Goal: Information Seeking & Learning: Check status

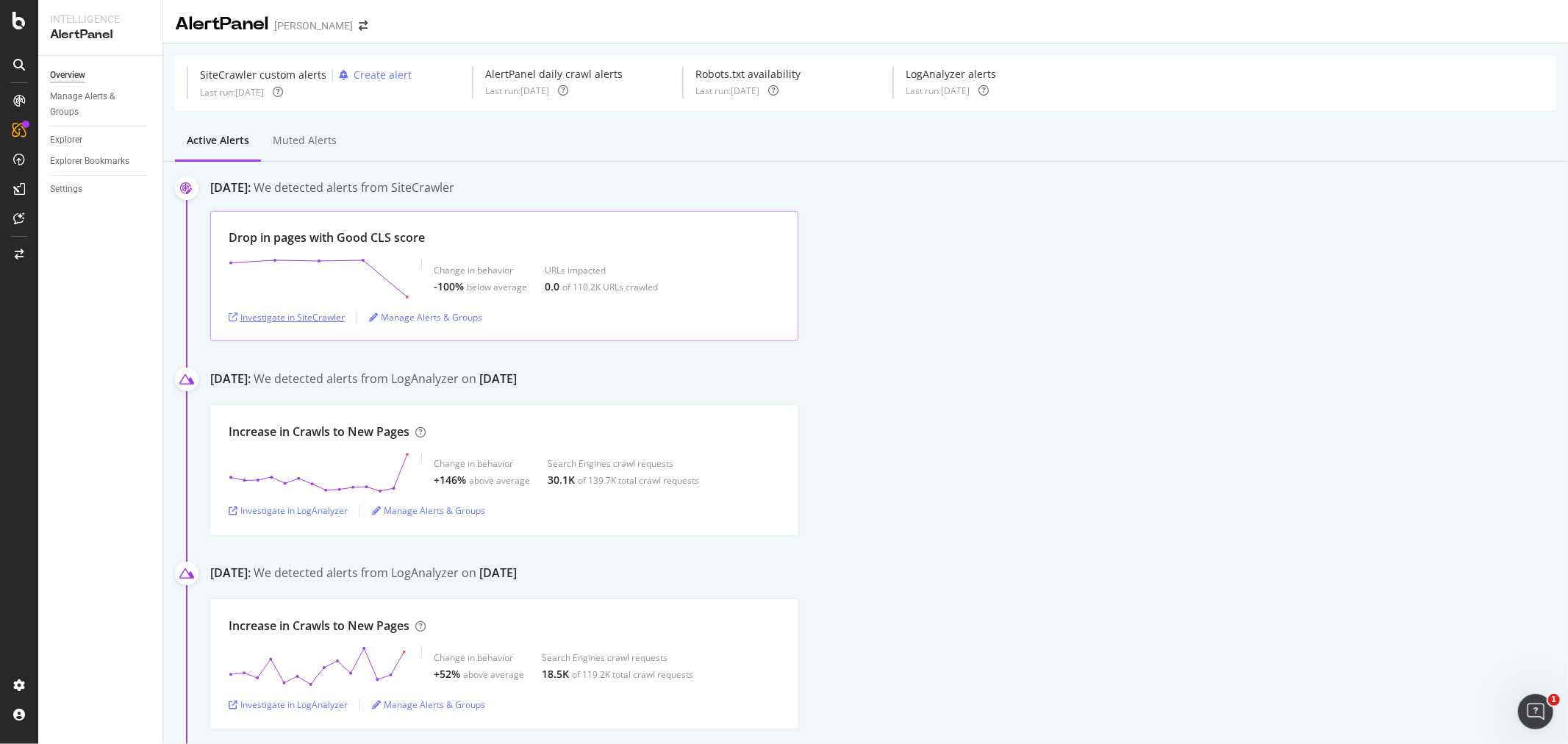
click at [328, 319] on div "Investigate in SiteCrawler" at bounding box center [287, 317] width 116 height 13
click at [276, 324] on div "Investigate in SiteCrawler" at bounding box center [287, 317] width 116 height 22
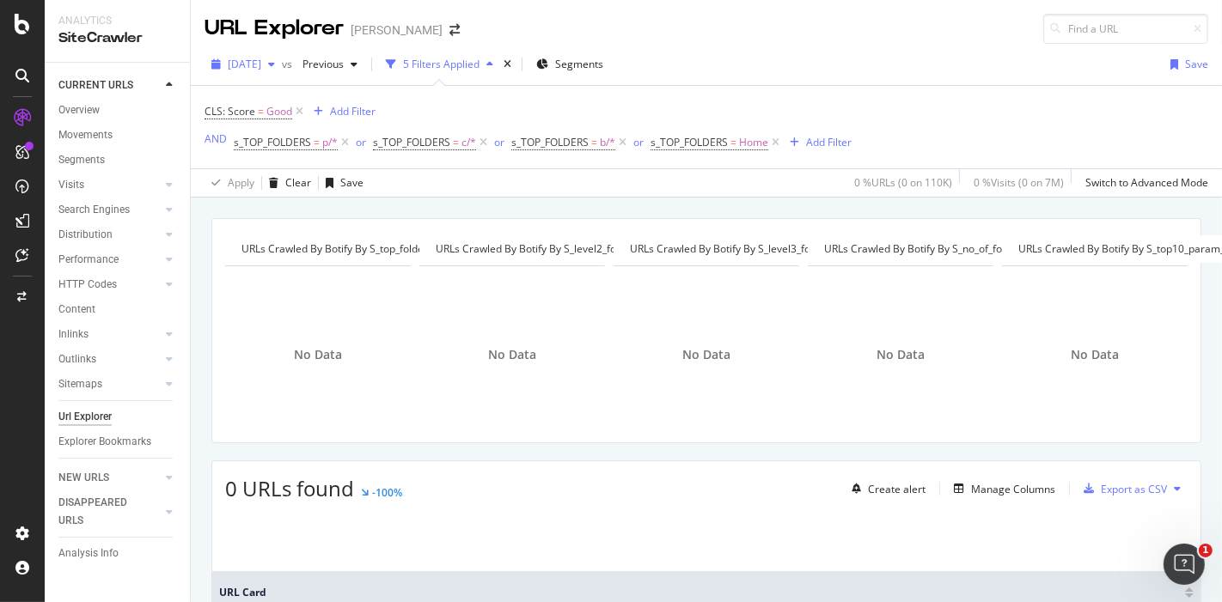
click at [261, 65] on span "[DATE]" at bounding box center [245, 64] width 34 height 15
click at [517, 108] on div "CLS: Score = Good Add Filter AND s_TOP_FOLDERS = p/* or s_TOP_FOLDERS = c/* or …" at bounding box center [528, 127] width 647 height 55
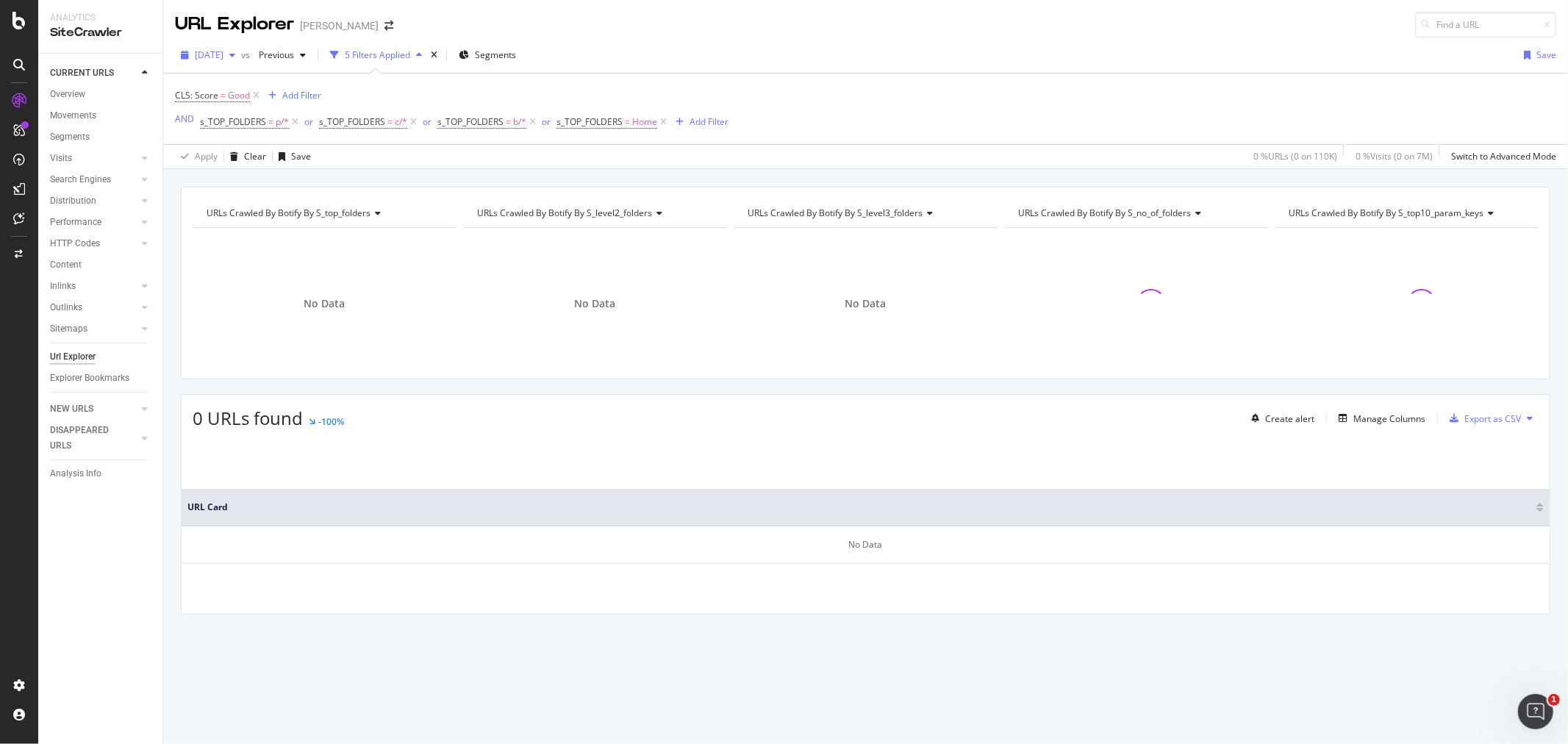
click at [223, 59] on span "[DATE]" at bounding box center [210, 55] width 29 height 13
click at [247, 141] on div "2025 Aug. 11th 110K URLs" at bounding box center [272, 134] width 175 height 21
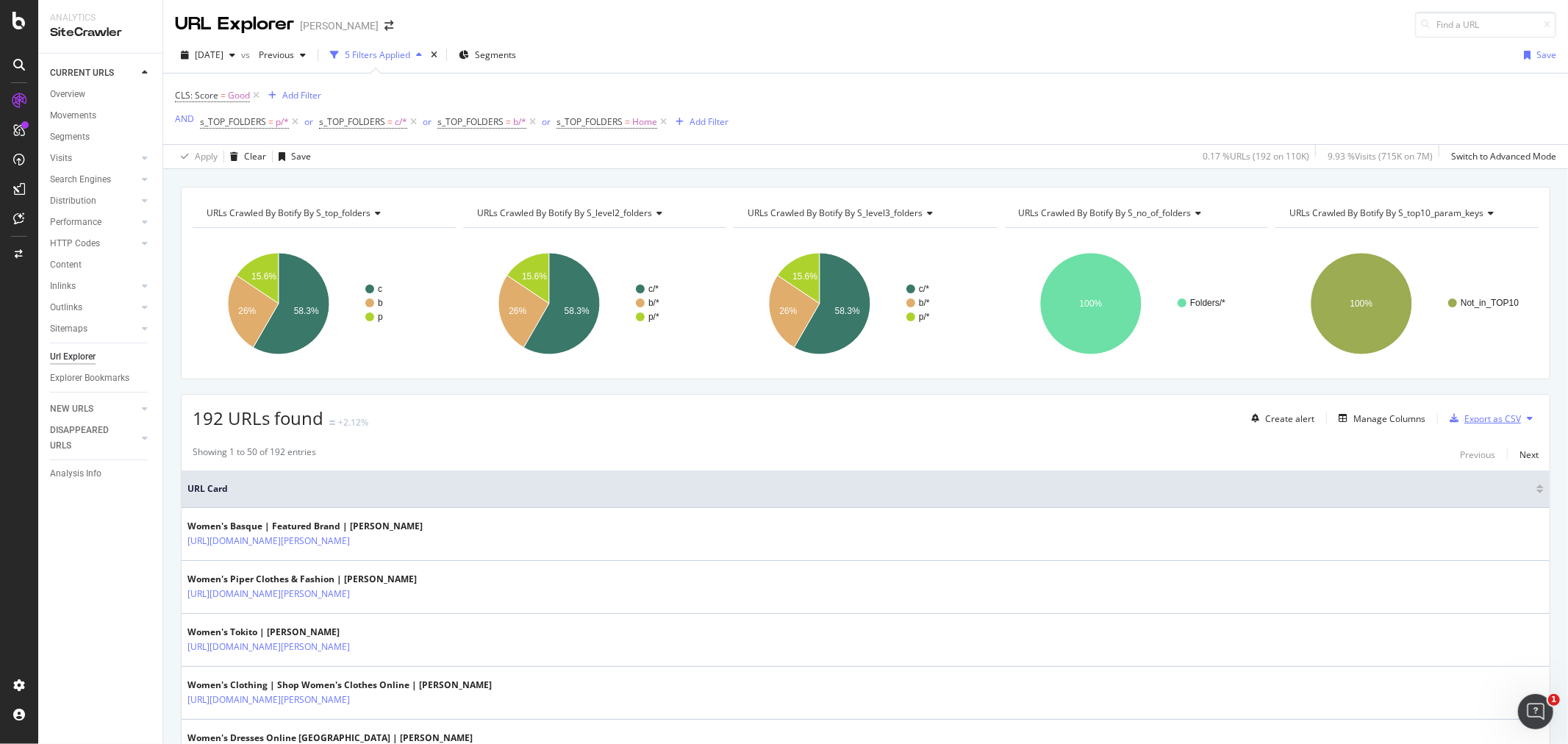
click at [1464, 416] on div "Export as CSV" at bounding box center [1493, 418] width 56 height 13
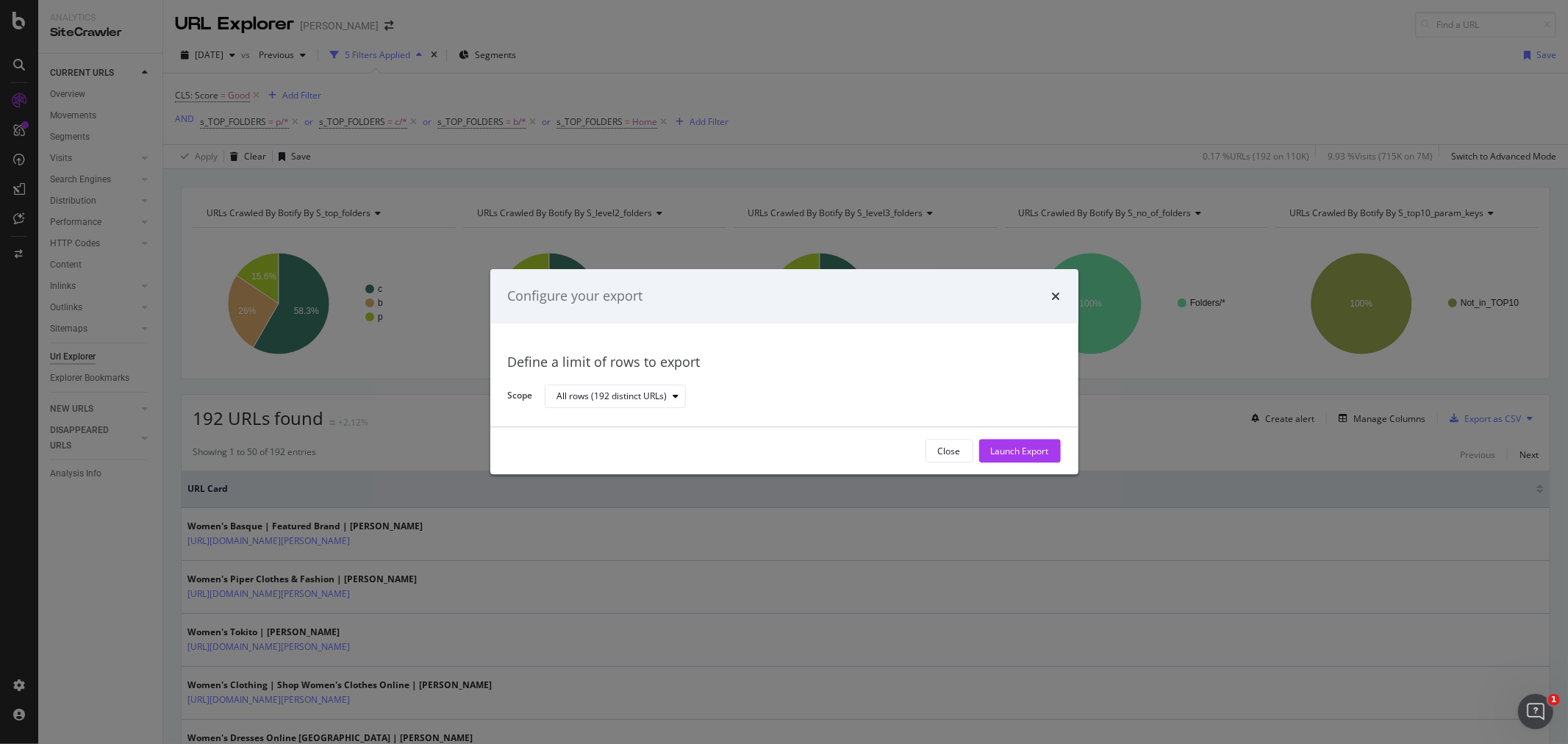
click at [1002, 445] on div "Launch Export" at bounding box center [1021, 451] width 58 height 13
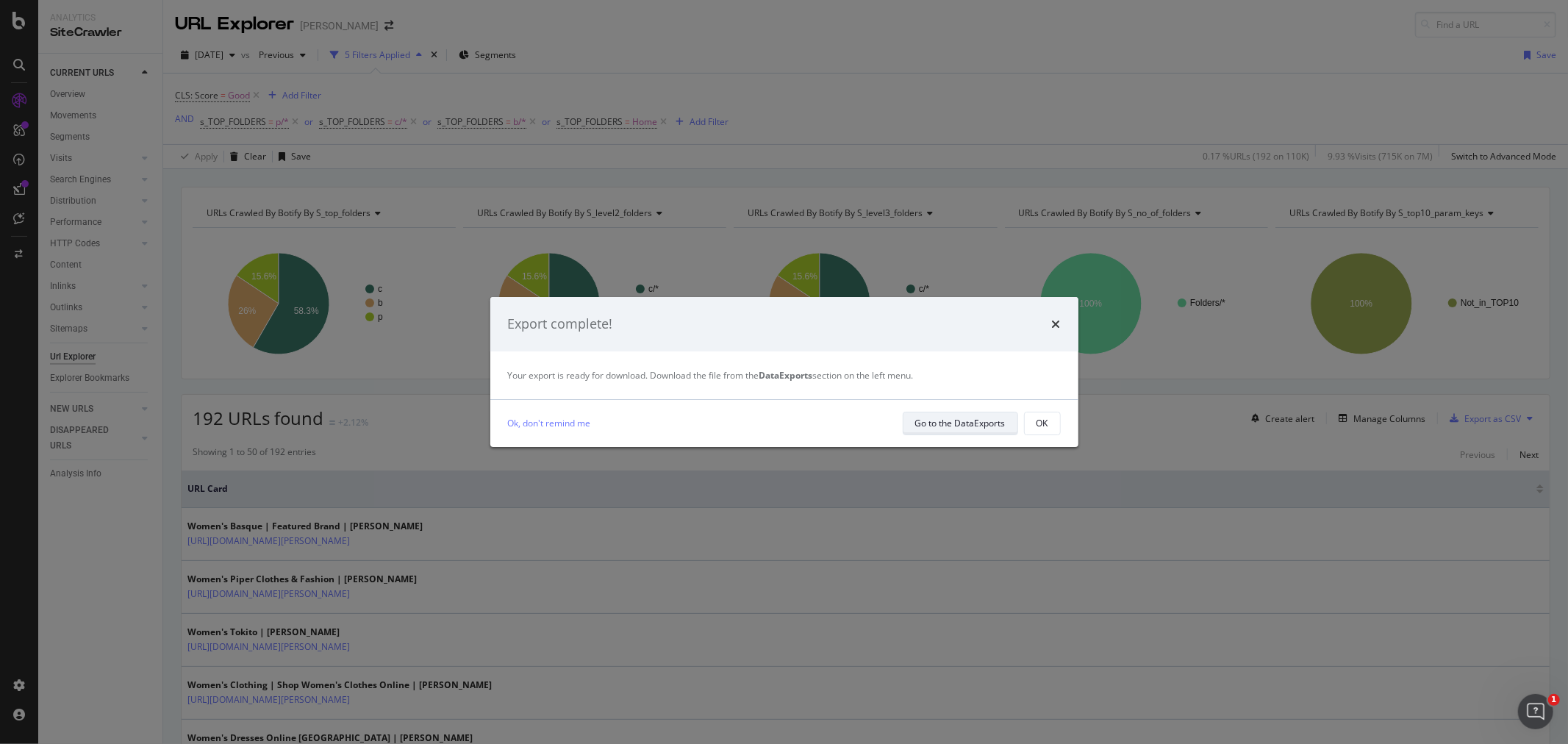
click at [961, 421] on div "Go to the DataExports" at bounding box center [961, 422] width 91 height 13
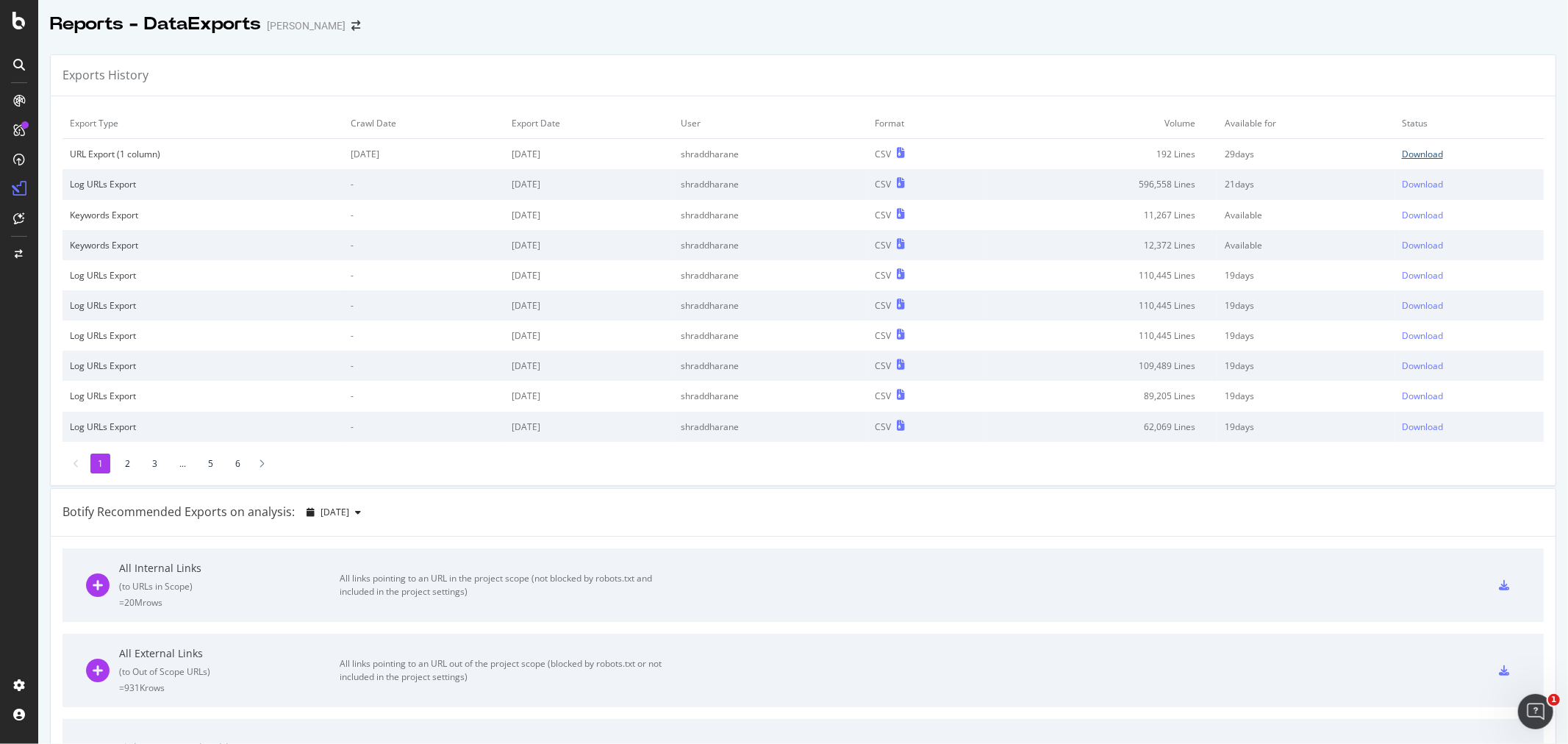
click at [1415, 149] on div "Download" at bounding box center [1423, 154] width 41 height 13
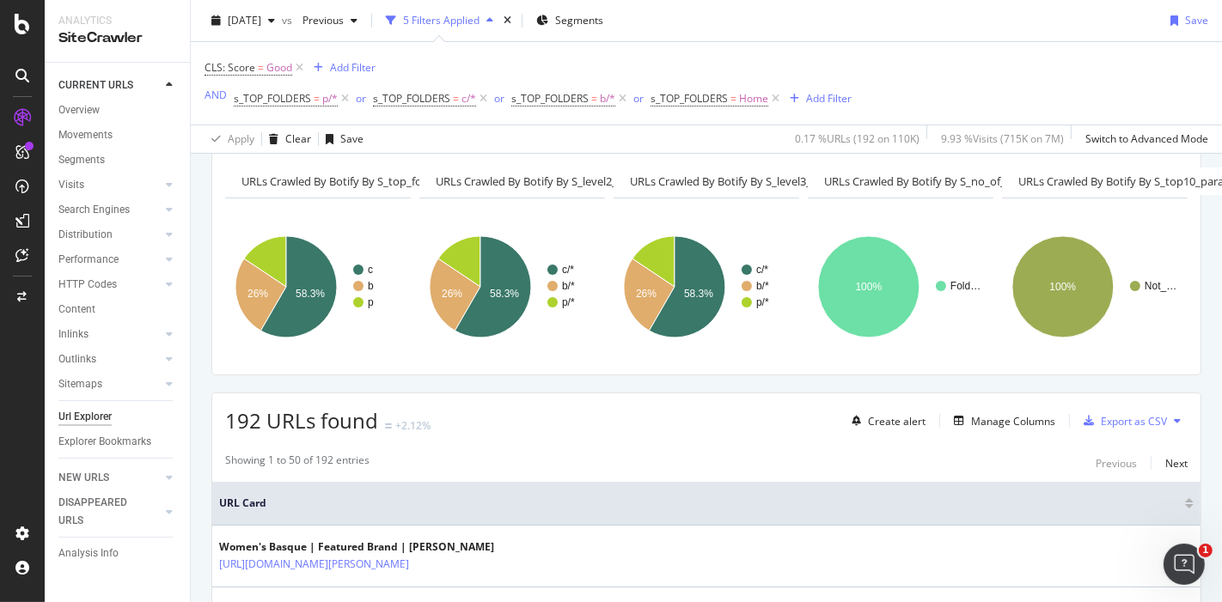
scroll to position [66, 0]
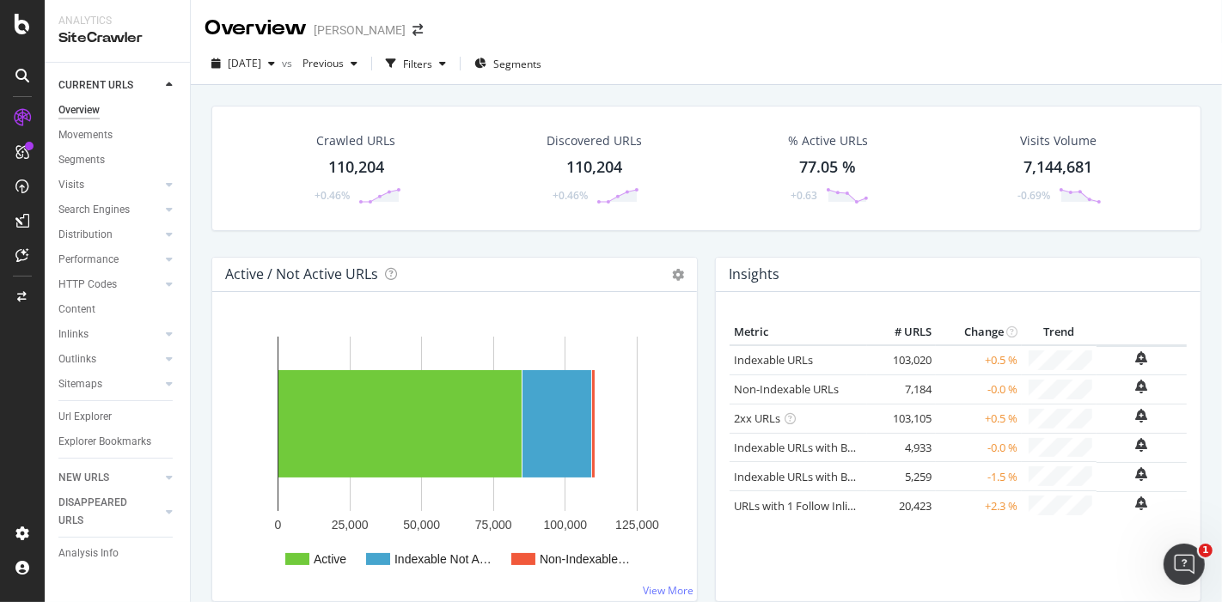
click at [368, 160] on div "110,204" at bounding box center [356, 167] width 56 height 22
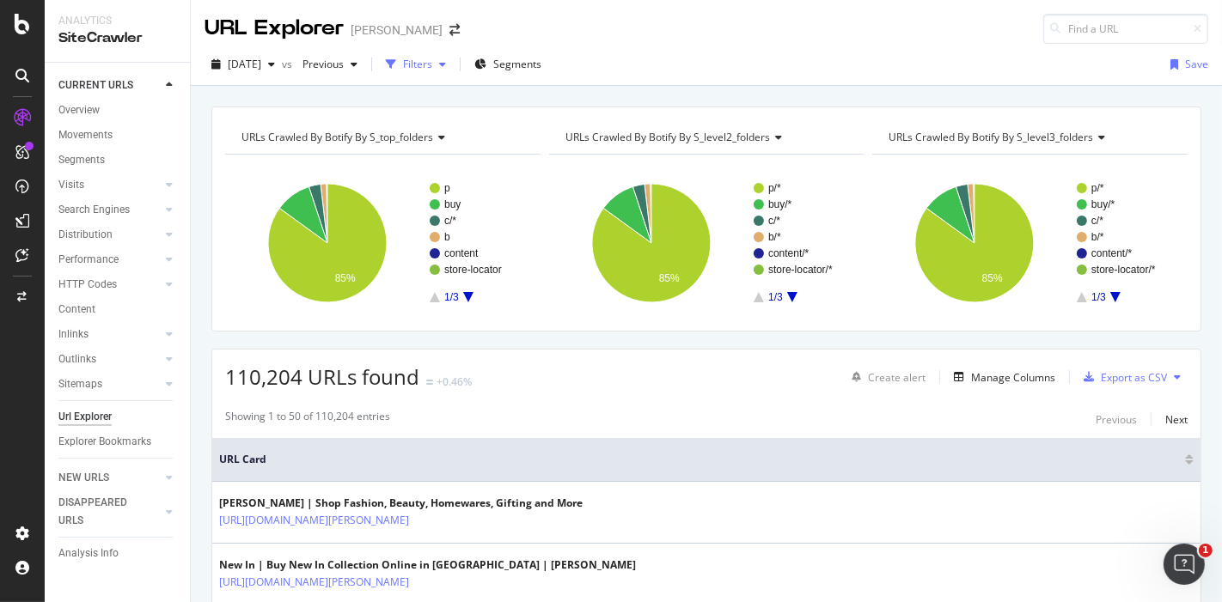
click at [453, 63] on div "button" at bounding box center [442, 64] width 21 height 10
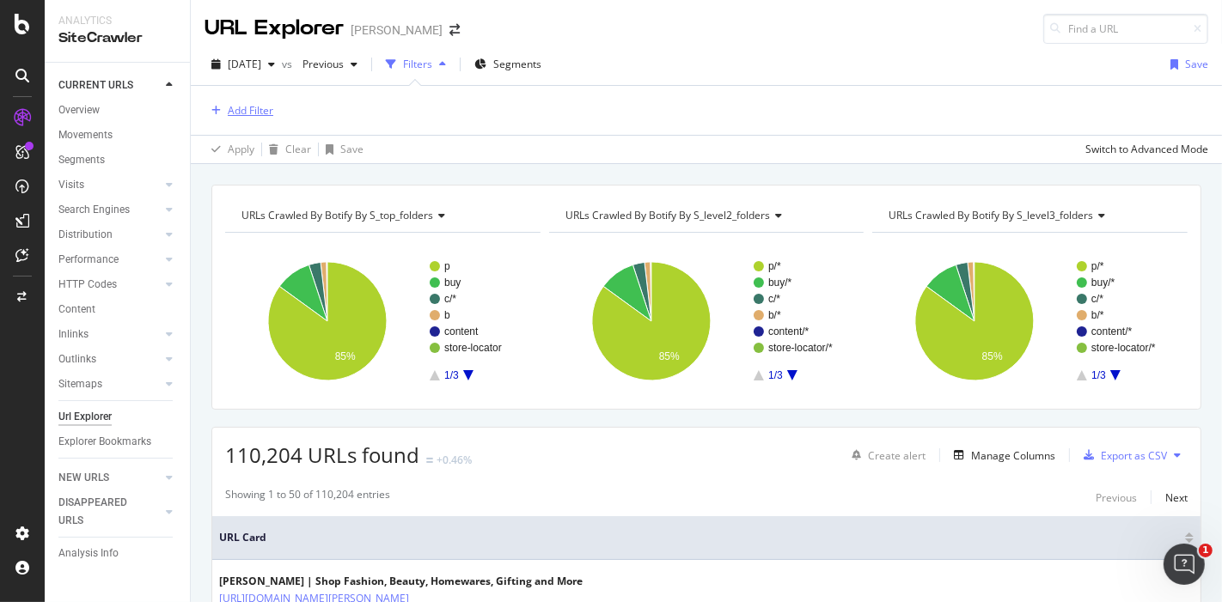
click at [250, 107] on div "Add Filter" at bounding box center [251, 110] width 46 height 15
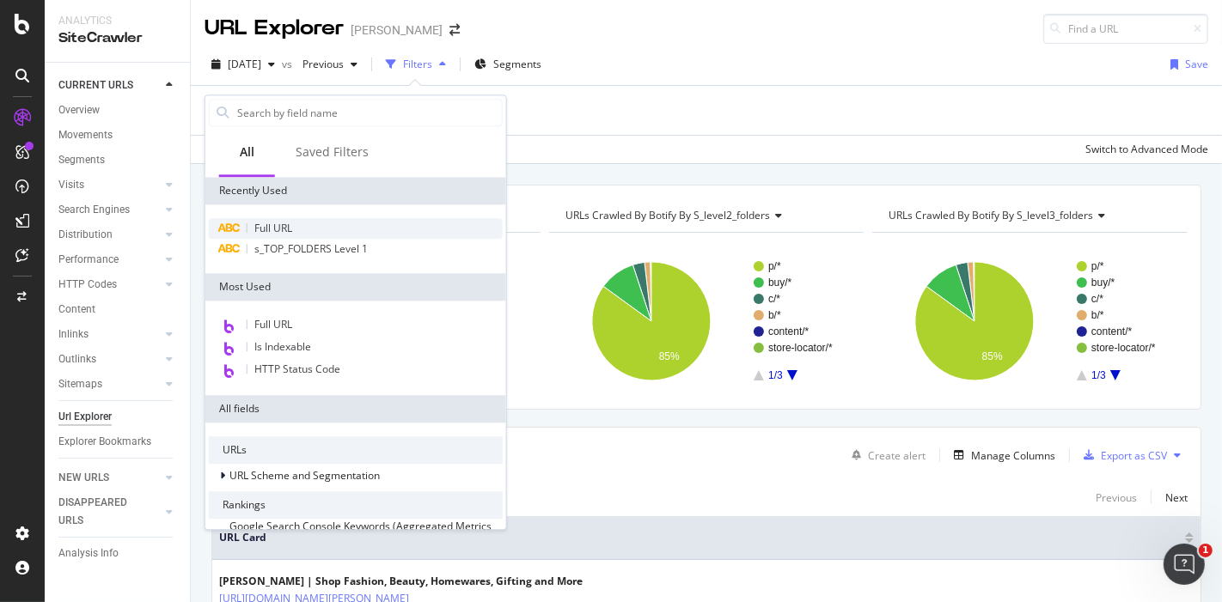
click at [266, 236] on div "Full URL" at bounding box center [356, 228] width 294 height 21
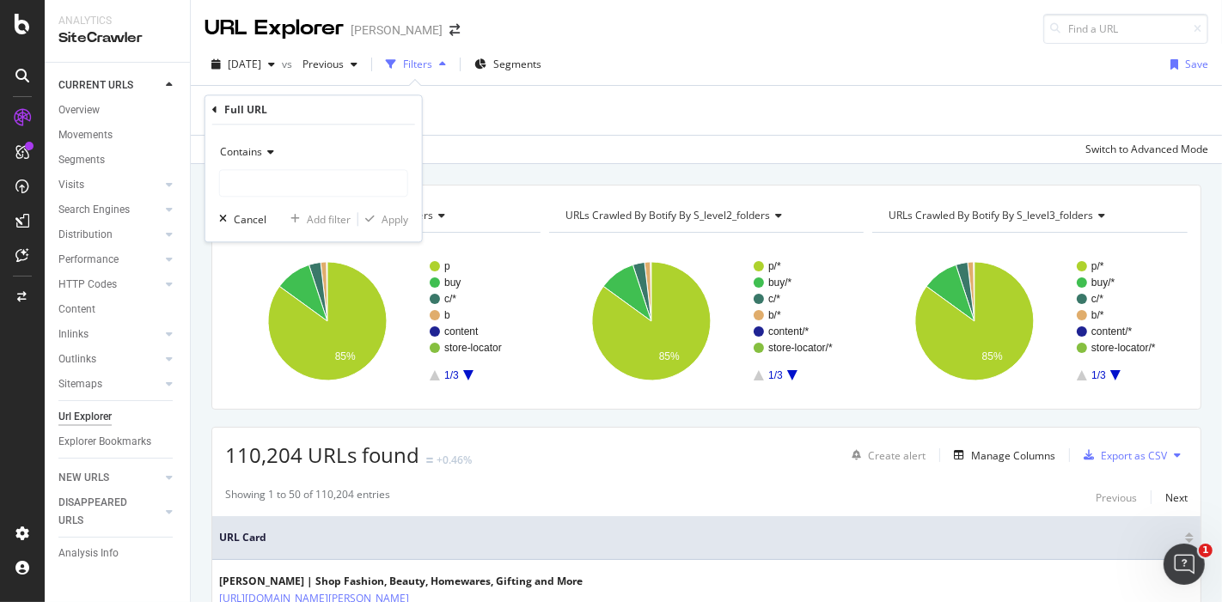
click at [260, 146] on span "Contains" at bounding box center [241, 152] width 42 height 15
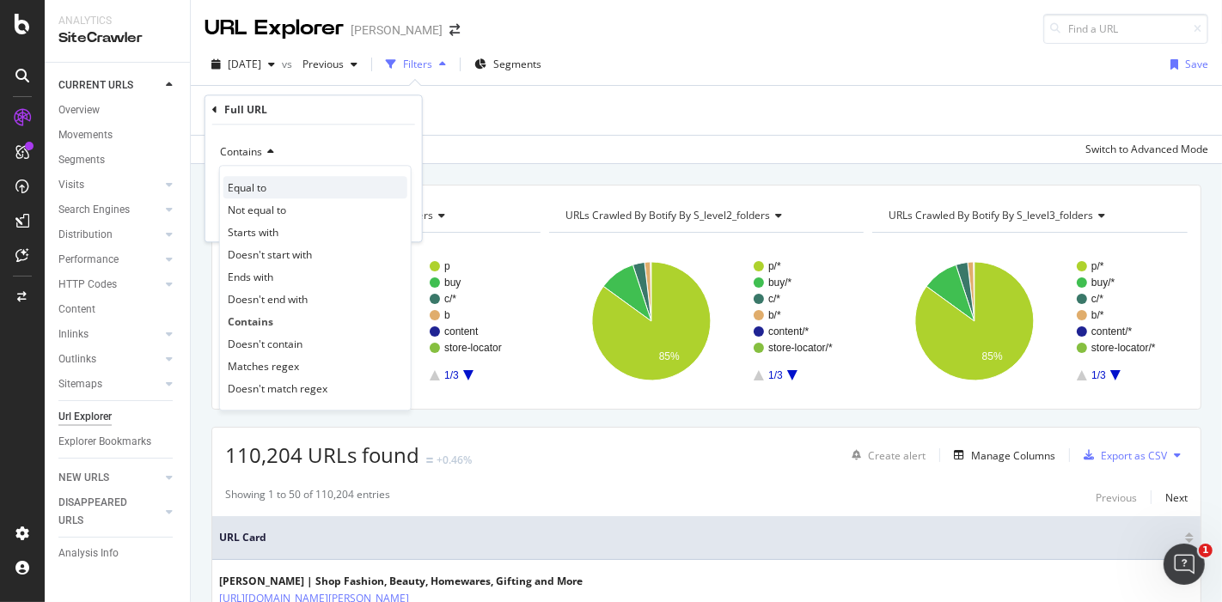
click at [254, 182] on span "Equal to" at bounding box center [247, 187] width 39 height 15
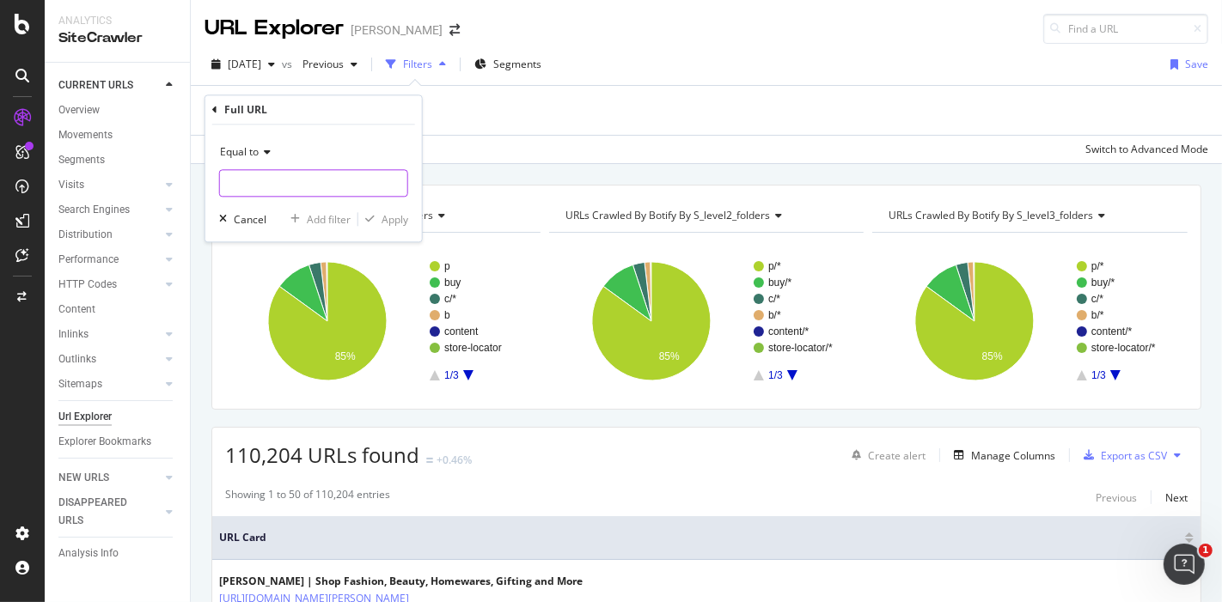
click at [302, 190] on input "text" at bounding box center [313, 184] width 187 height 28
paste input "https://www.myer.com.au/p/valentino-born-in-roma-uomo-intense-eau-de-toilette"
type input "https://www.myer.com.au/p/valentino-born-in-roma-uomo-intense-eau-de-toilette"
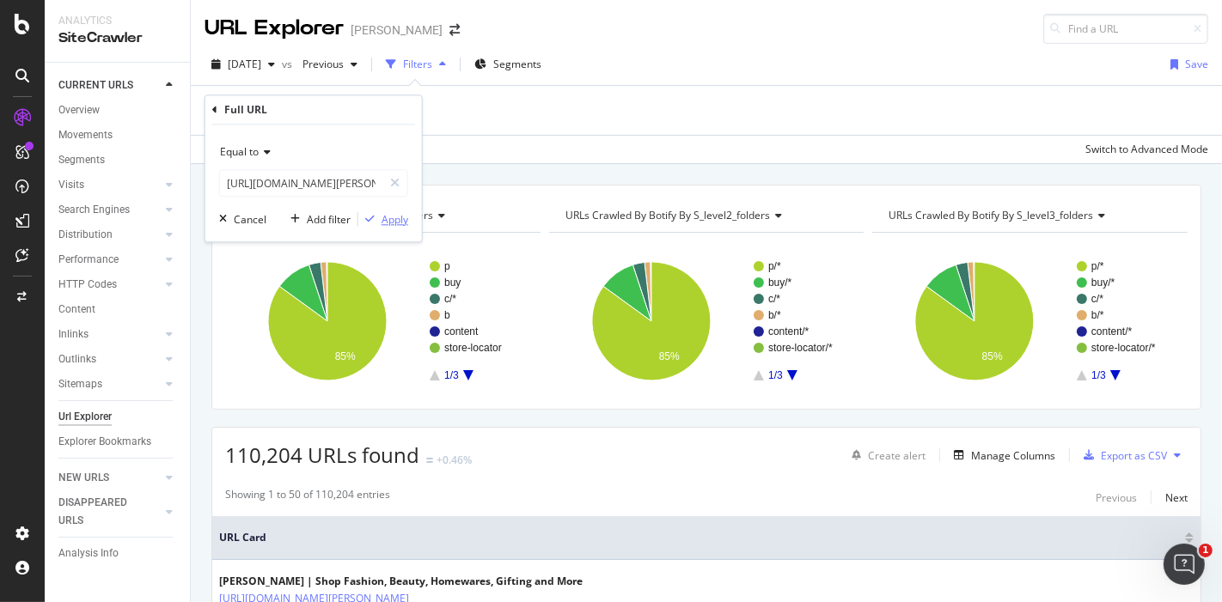
click at [382, 216] on div "Apply" at bounding box center [395, 219] width 27 height 15
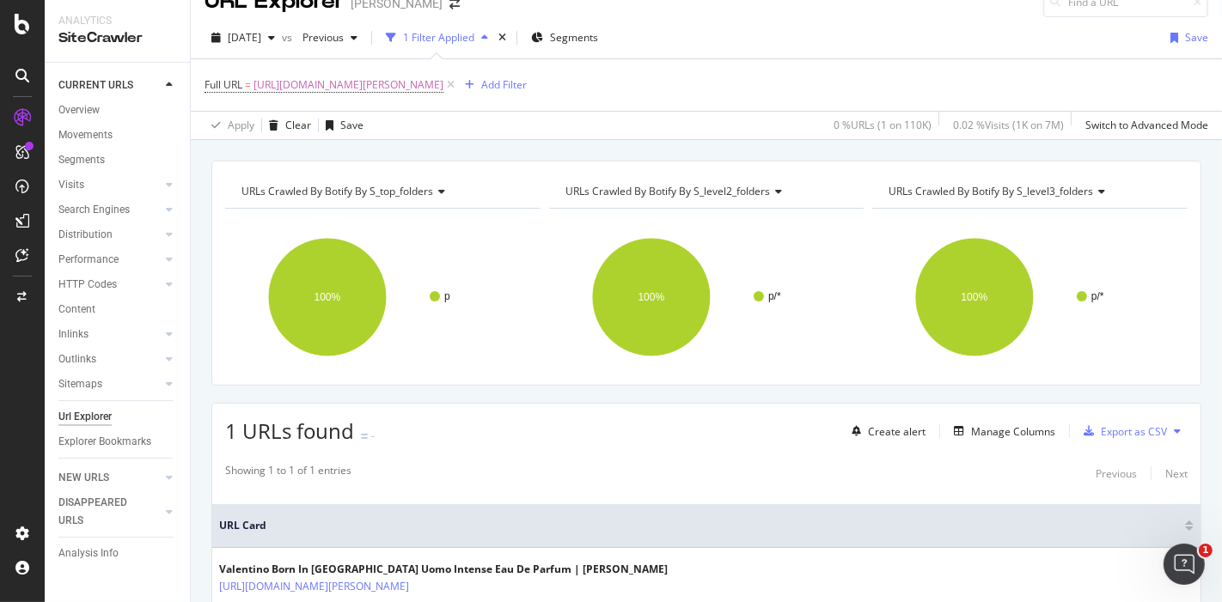
scroll to position [28, 0]
click at [443, 83] on span "https://www.myer.com.au/p/valentino-born-in-roma-uomo-intense-eau-de-toilette" at bounding box center [349, 84] width 190 height 24
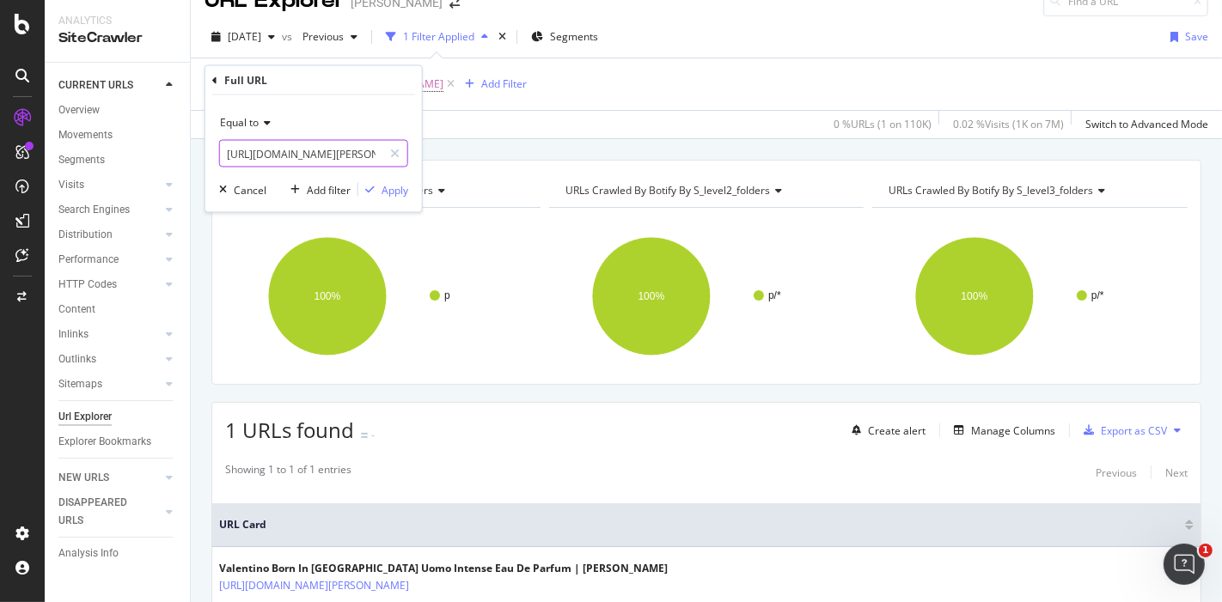
click at [261, 150] on input "https://www.myer.com.au/p/valentino-born-in-roma-uomo-intense-eau-de-toilette" at bounding box center [301, 154] width 162 height 28
paste input "mont-blanc-explorer-edp-30ml"
type input "https://www.myer.com.au/p/mont-blanc-explorer-edp-30ml"
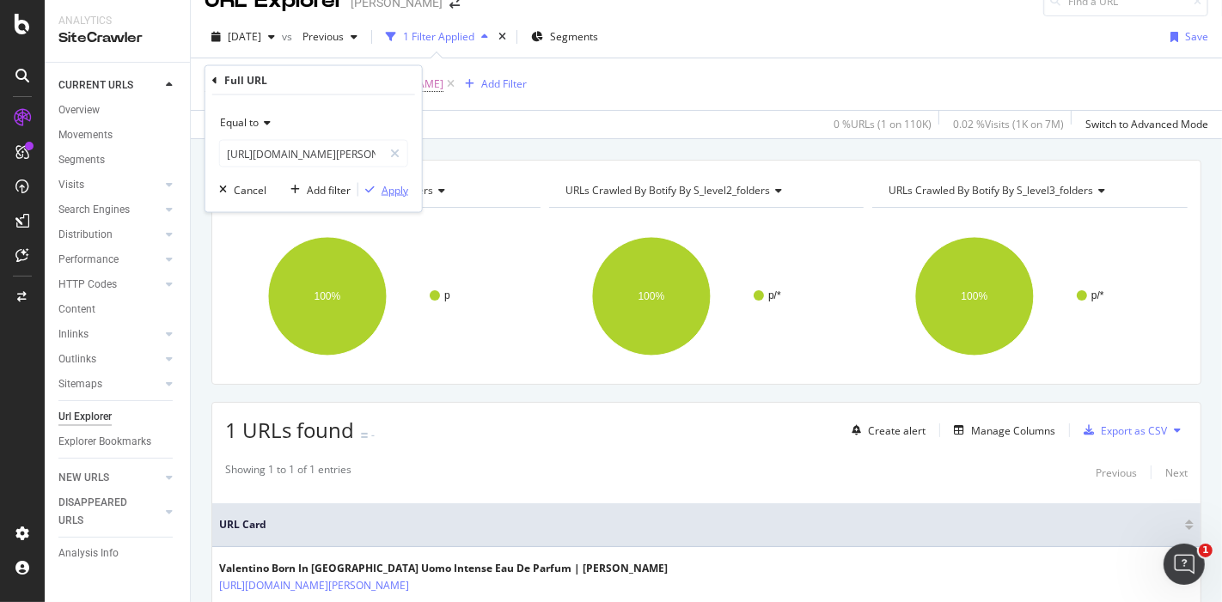
click at [406, 192] on div "Apply" at bounding box center [395, 189] width 27 height 15
